Goal: Navigation & Orientation: Find specific page/section

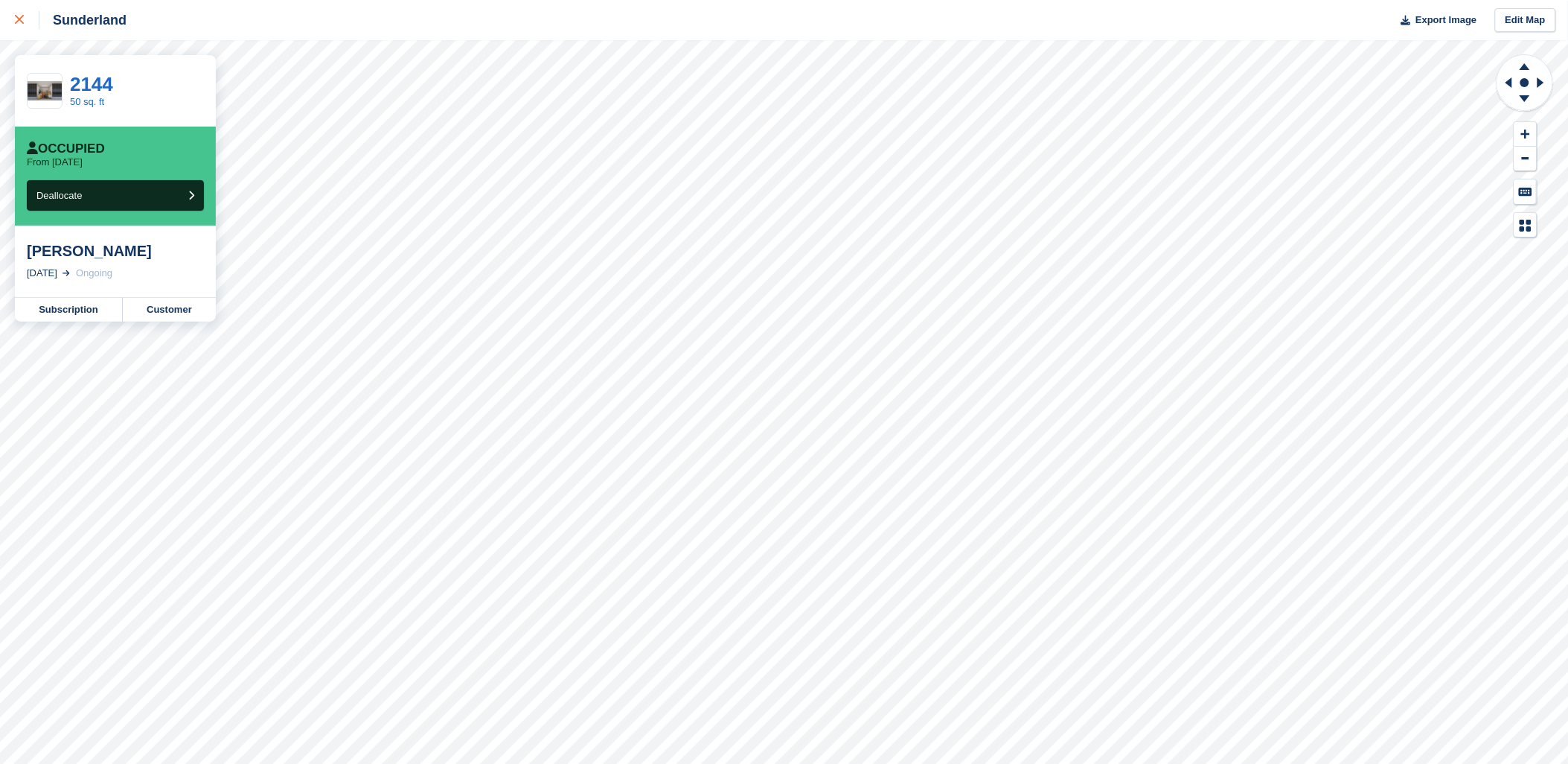
click at [11, 17] on link at bounding box center [19, 20] width 39 height 40
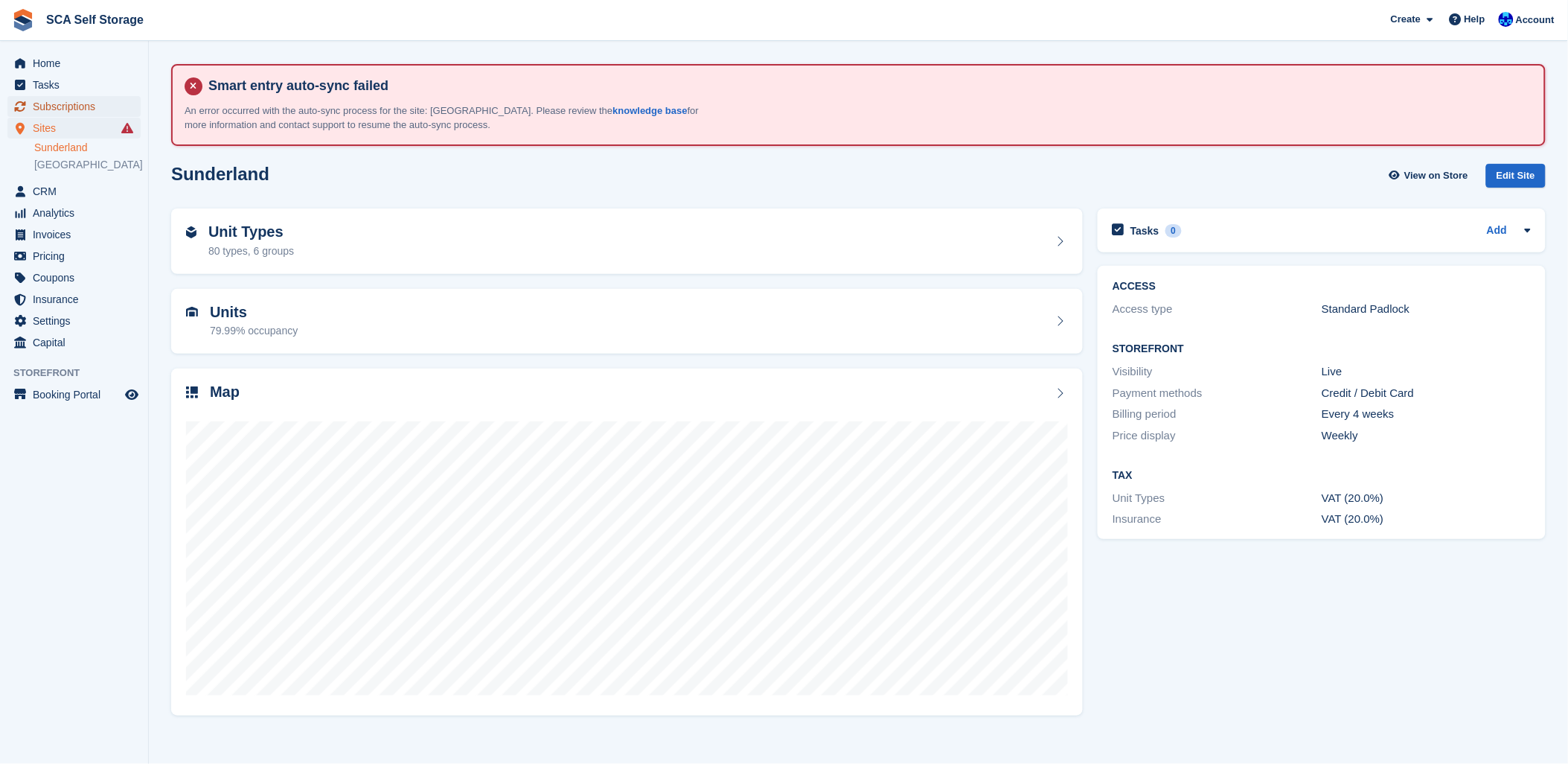
click at [74, 108] on span "Subscriptions" at bounding box center [77, 106] width 89 height 21
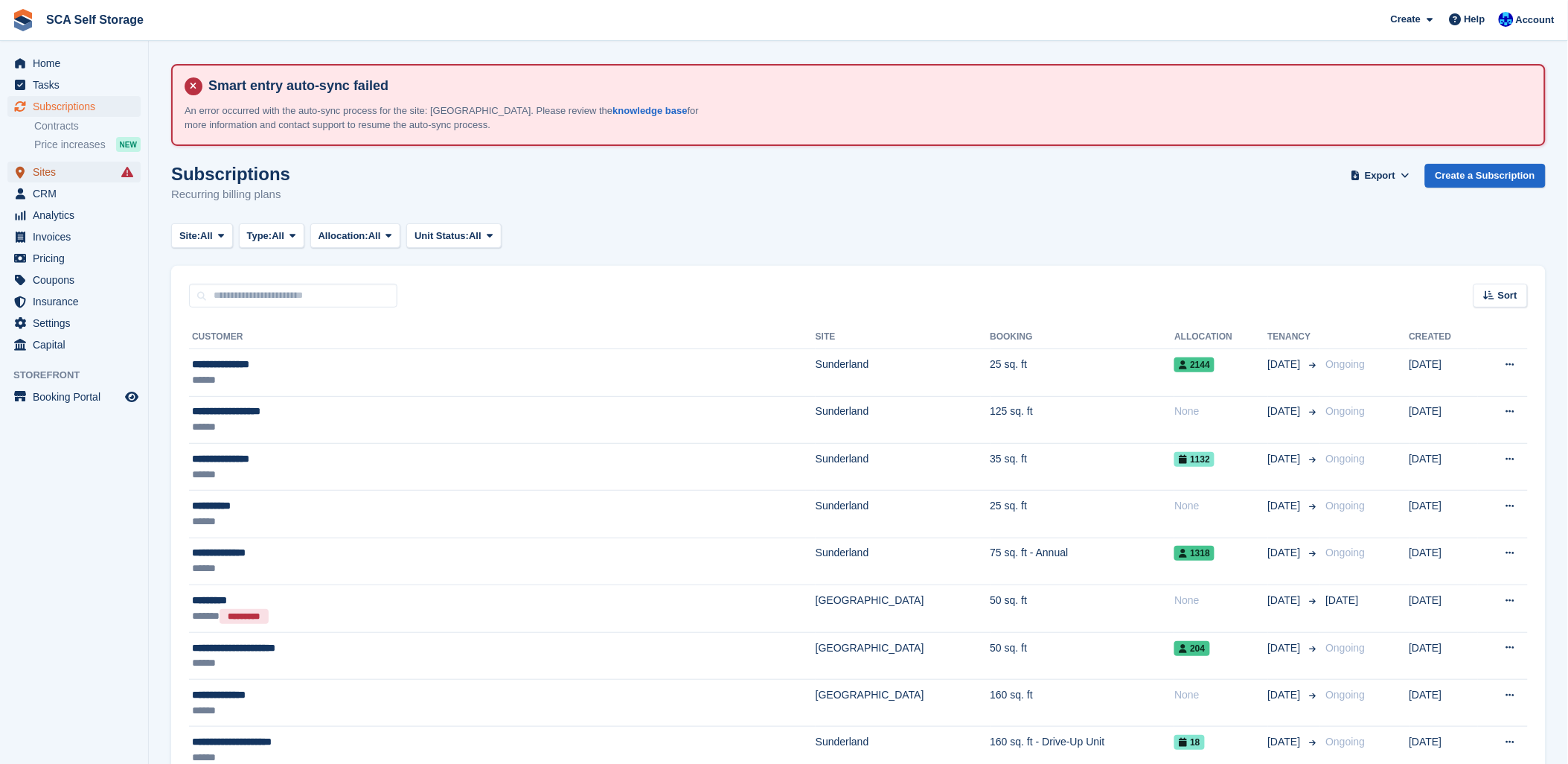
click at [49, 166] on span "Sites" at bounding box center [77, 172] width 89 height 21
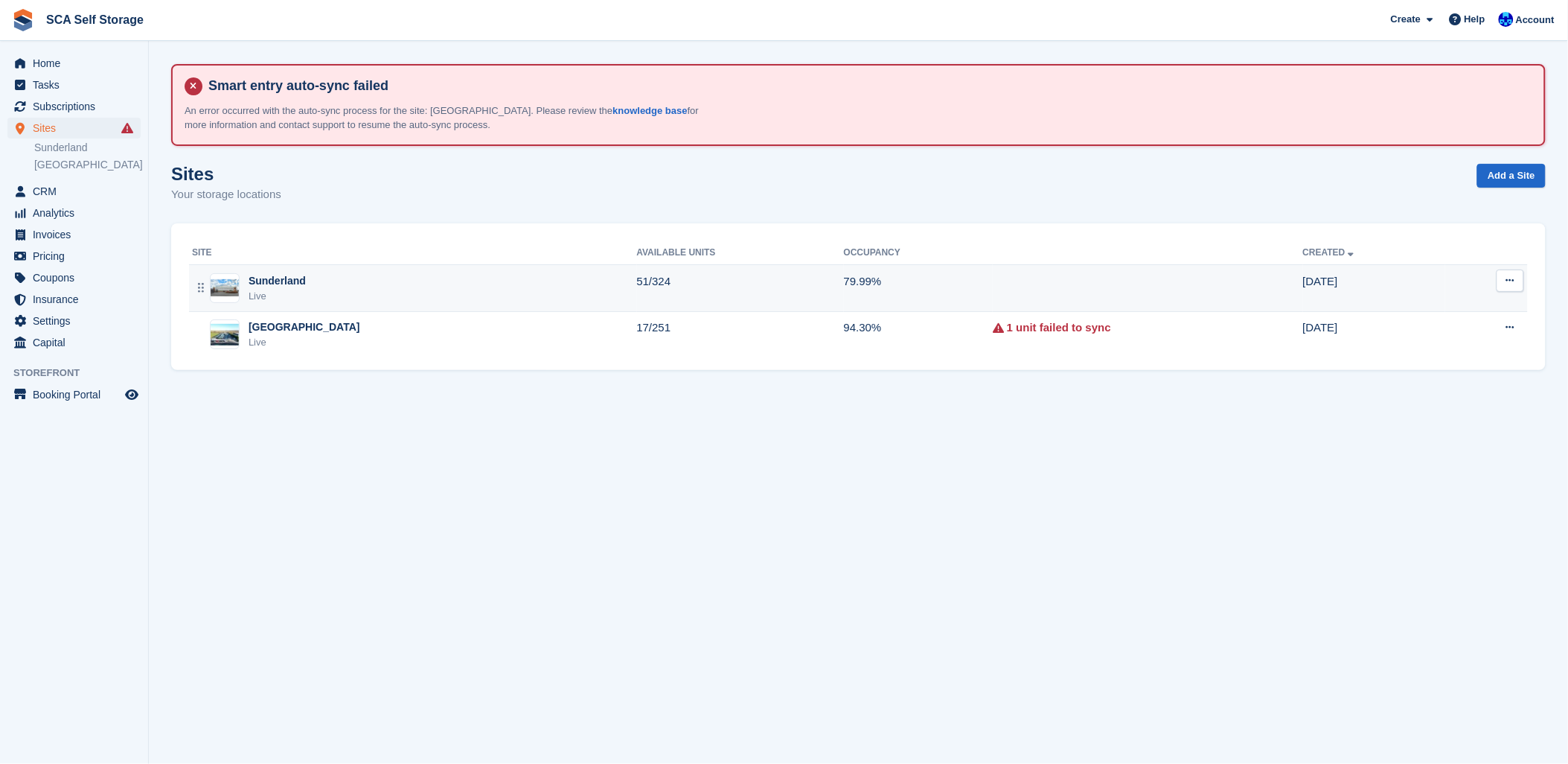
click at [340, 284] on div "Sunderland Live" at bounding box center [414, 288] width 445 height 31
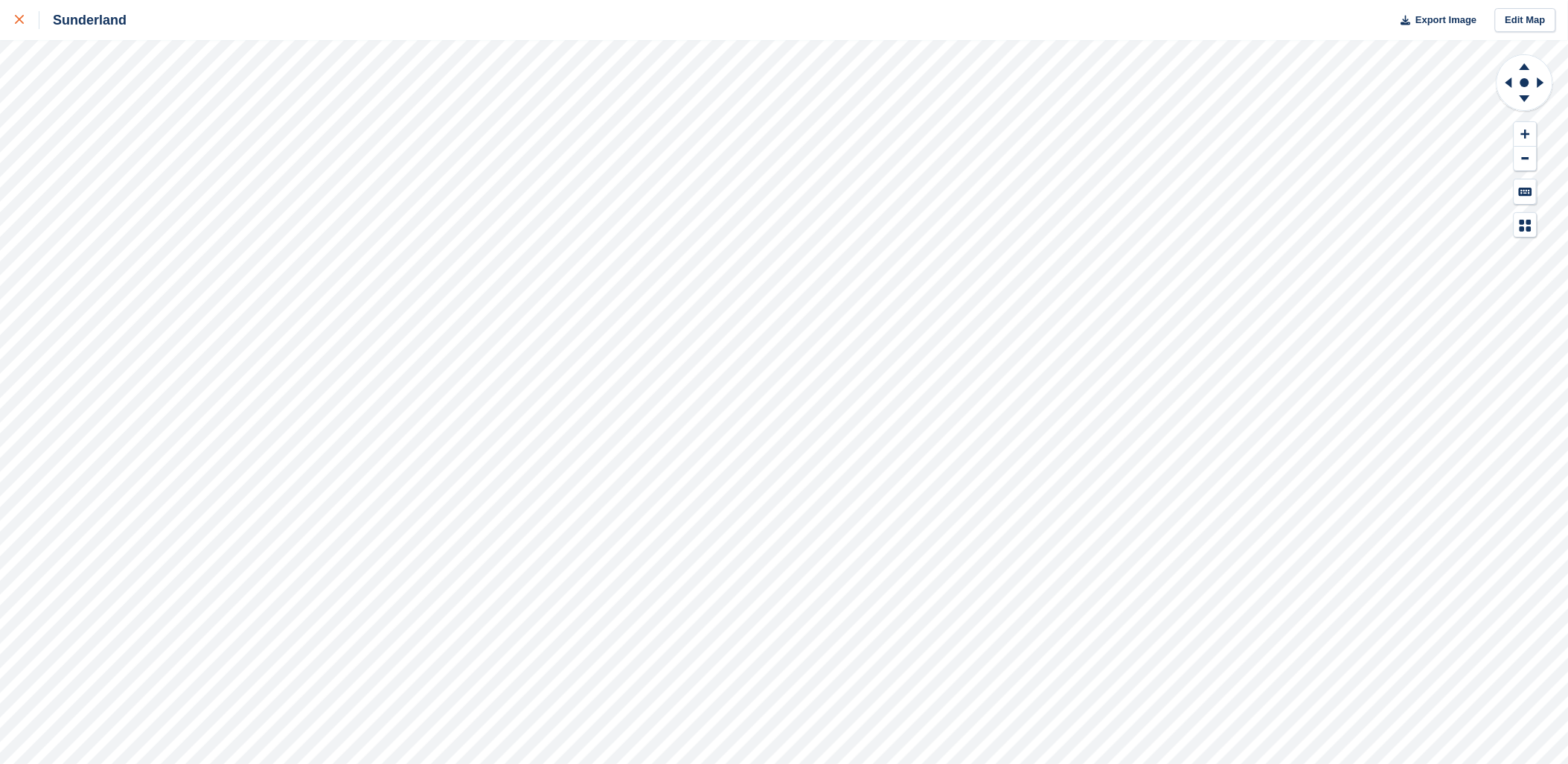
click at [19, 25] on div at bounding box center [27, 20] width 25 height 18
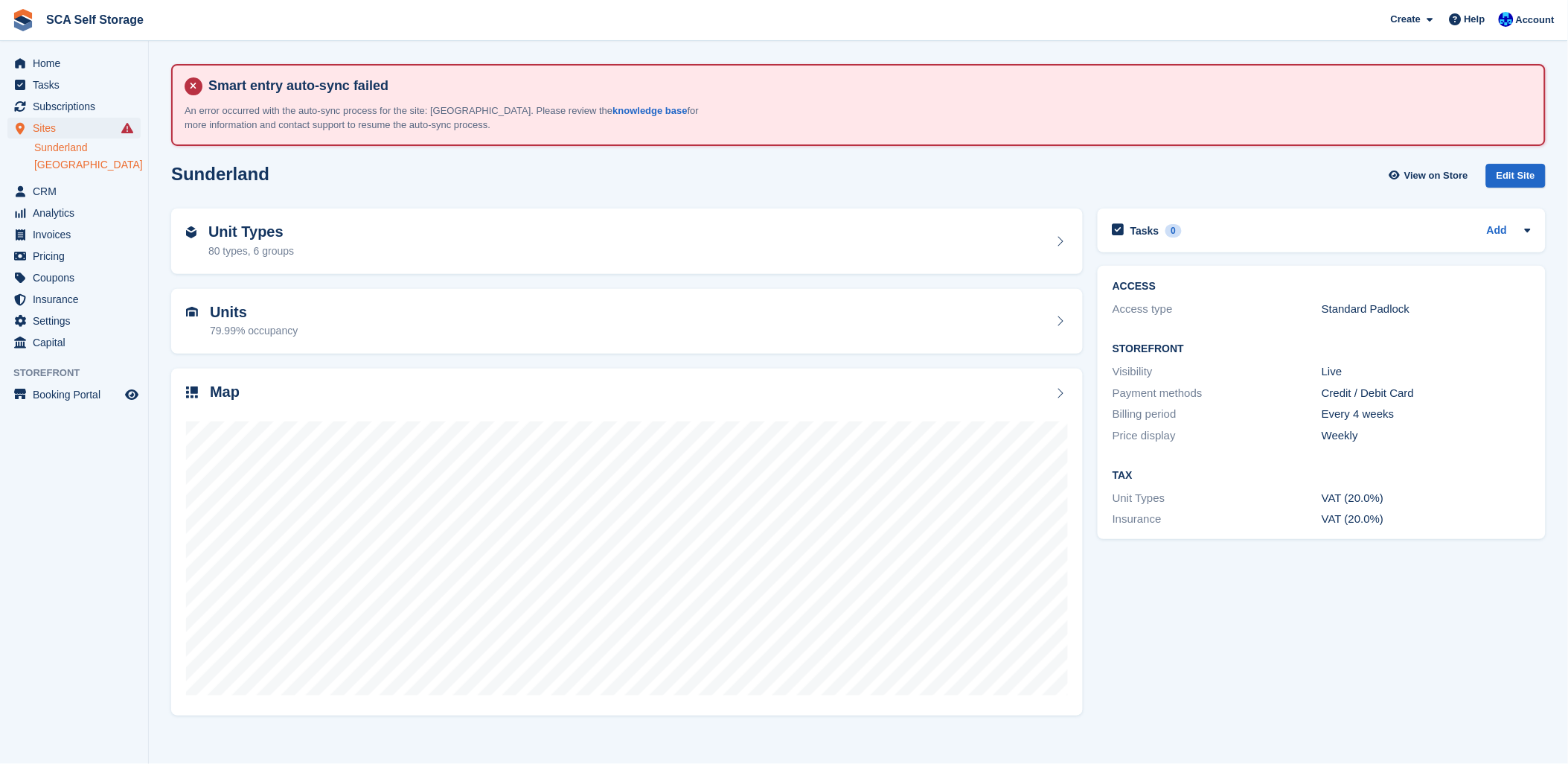
click at [58, 166] on link "[GEOGRAPHIC_DATA]" at bounding box center [87, 165] width 106 height 14
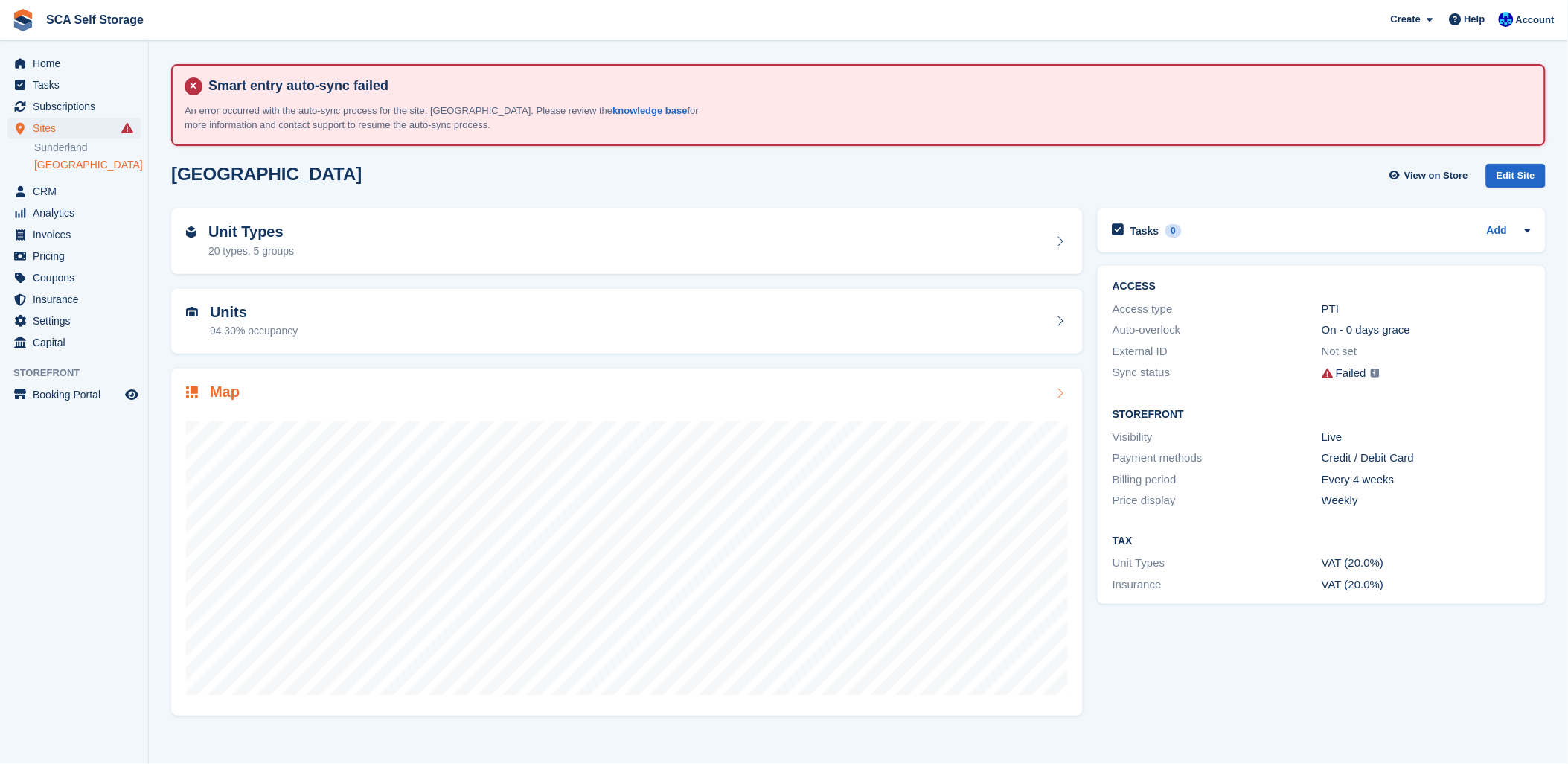
click at [265, 411] on div at bounding box center [627, 553] width 881 height 298
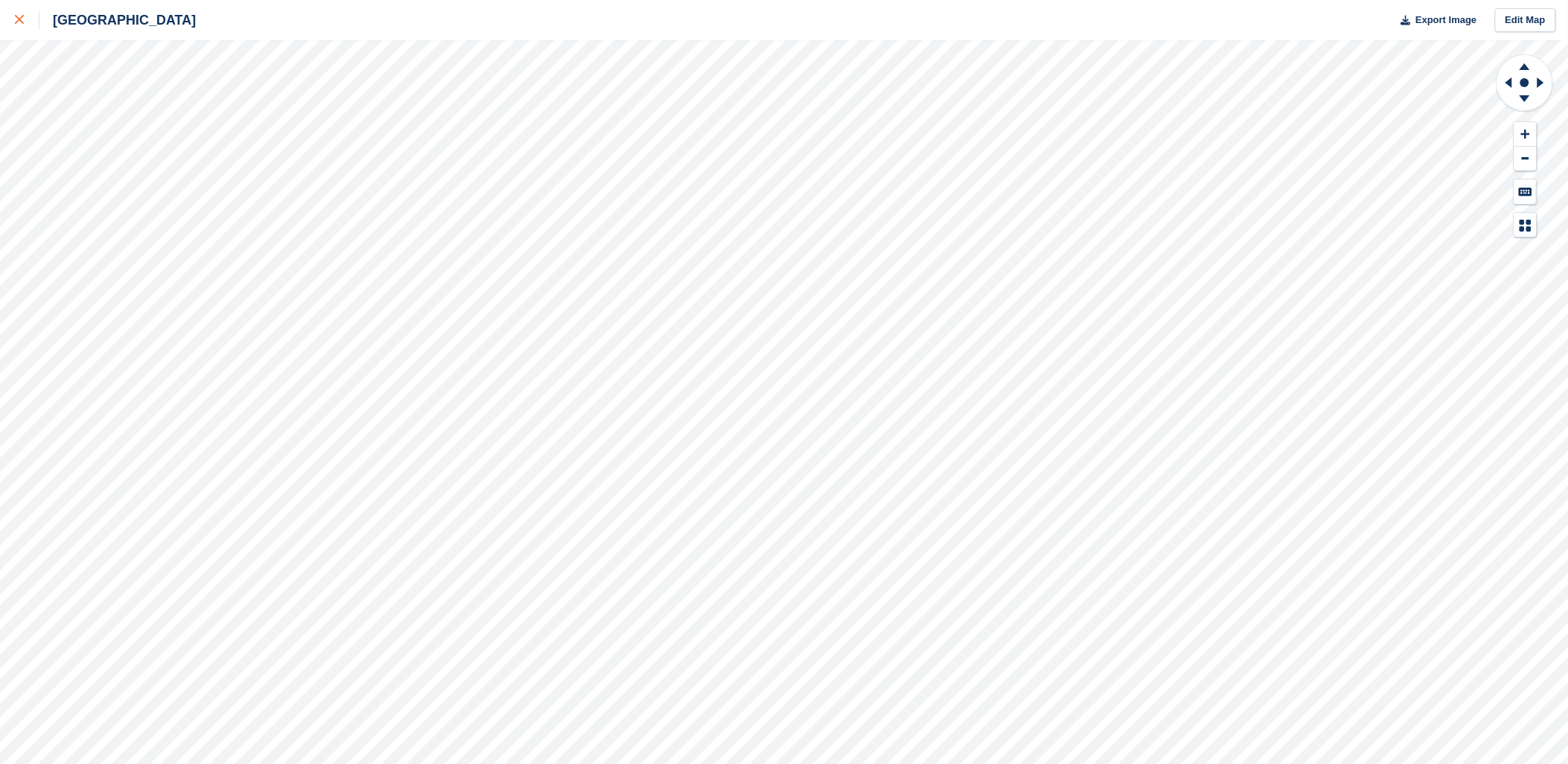
click at [28, 25] on div at bounding box center [27, 20] width 25 height 18
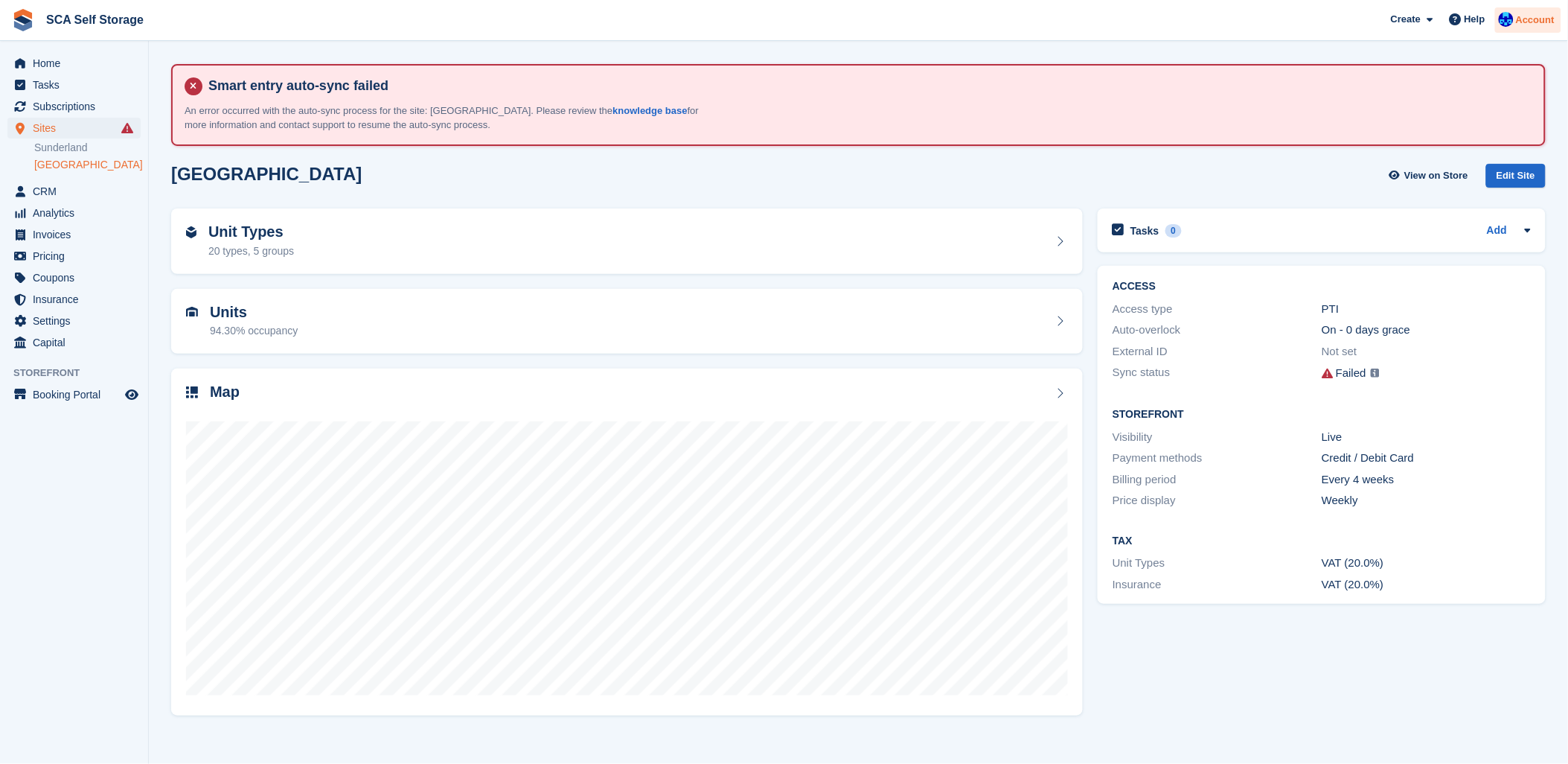
click at [1537, 25] on span "Account" at bounding box center [1535, 20] width 39 height 15
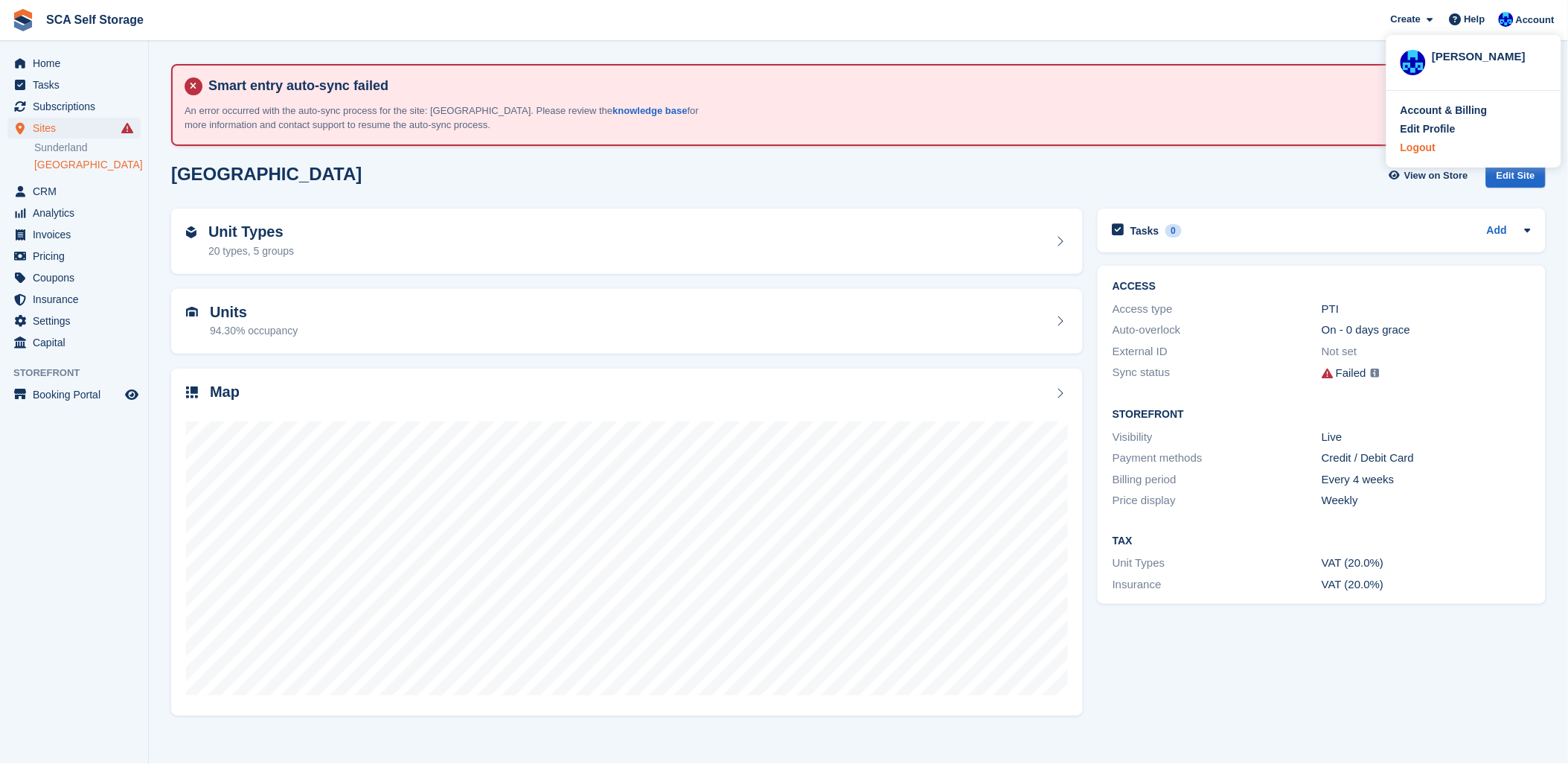
click at [1412, 147] on div "Logout" at bounding box center [1417, 148] width 35 height 16
